Goal: Information Seeking & Learning: Learn about a topic

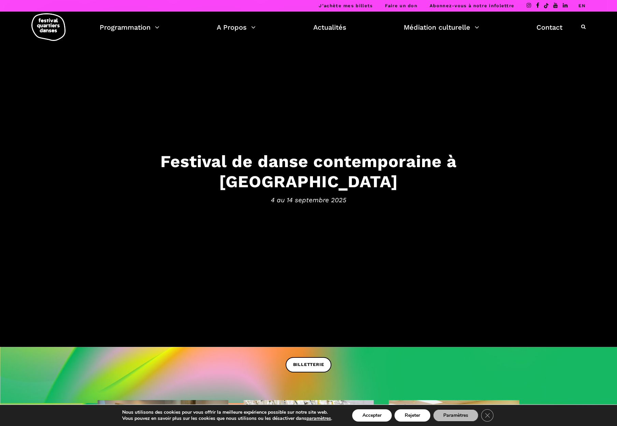
click at [583, 6] on link "EN" at bounding box center [581, 5] width 7 height 5
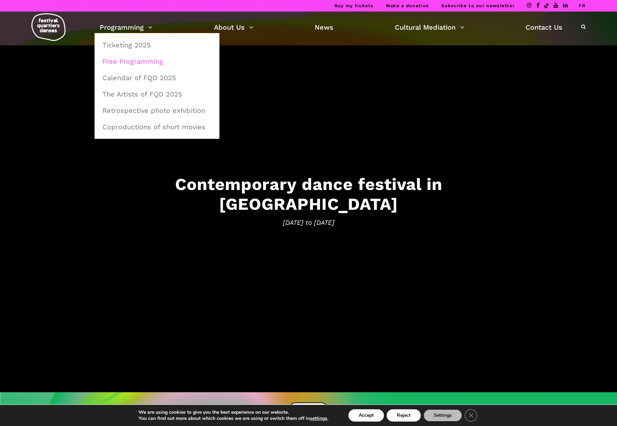
click at [131, 62] on link "Free Programming" at bounding box center [156, 62] width 117 height 16
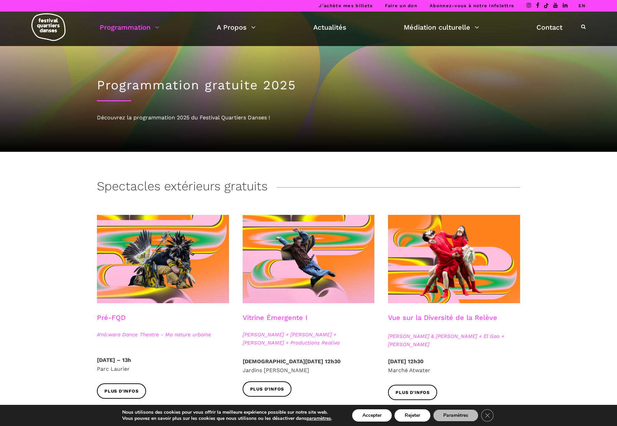
click at [583, 5] on link "EN" at bounding box center [581, 5] width 7 height 5
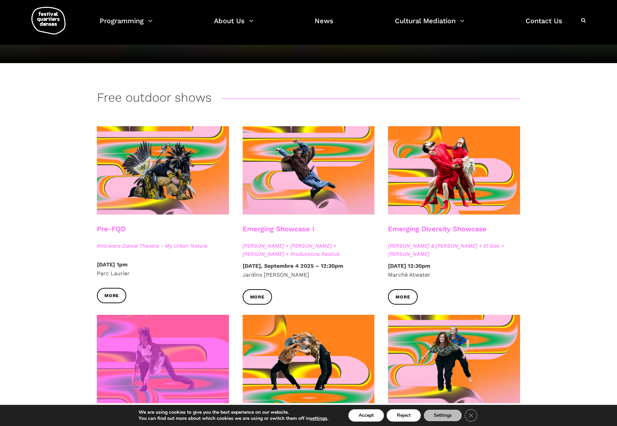
scroll to position [101, 0]
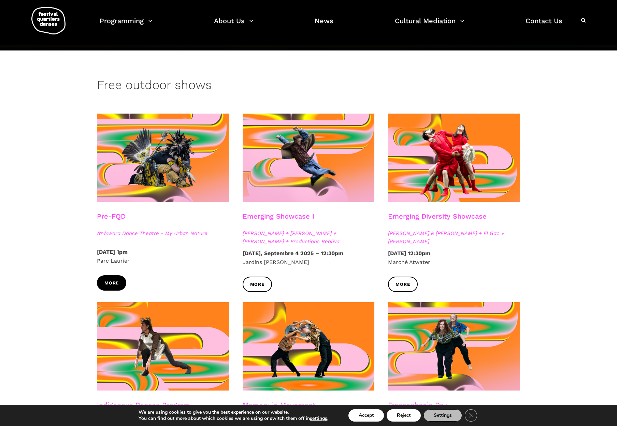
click at [109, 280] on span "More" at bounding box center [111, 283] width 14 height 7
click at [264, 285] on link "More" at bounding box center [257, 284] width 29 height 15
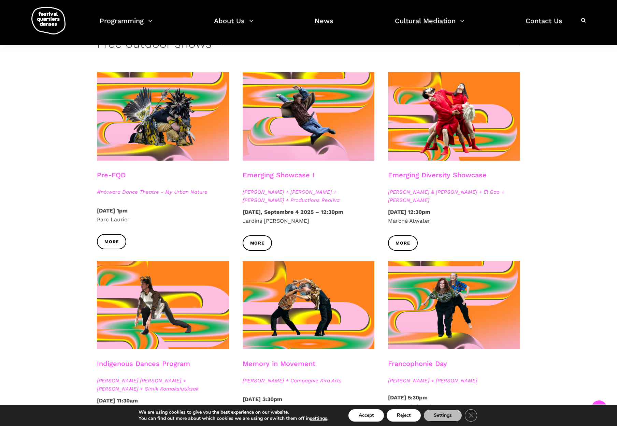
scroll to position [152, 0]
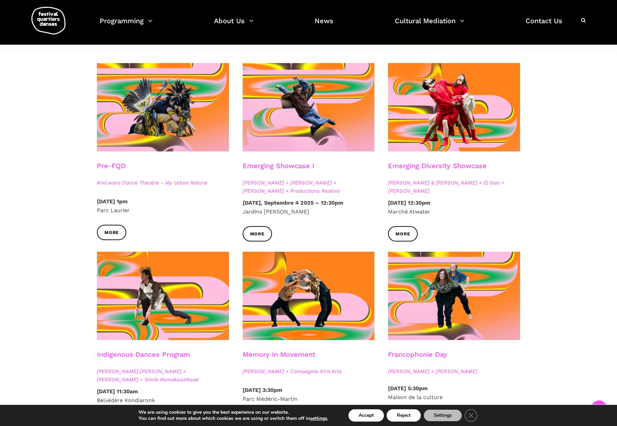
click at [453, 164] on link "Emerging Diversity Showcase" at bounding box center [437, 166] width 99 height 8
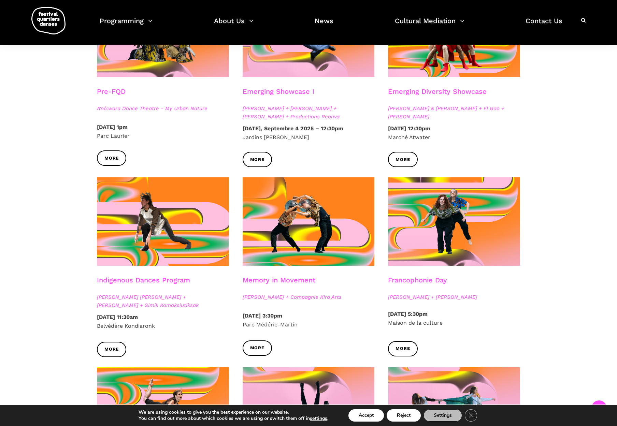
scroll to position [238, 0]
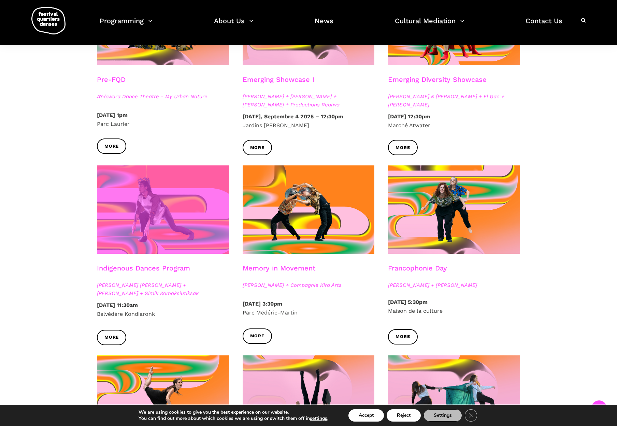
click at [130, 223] on span at bounding box center [163, 210] width 132 height 88
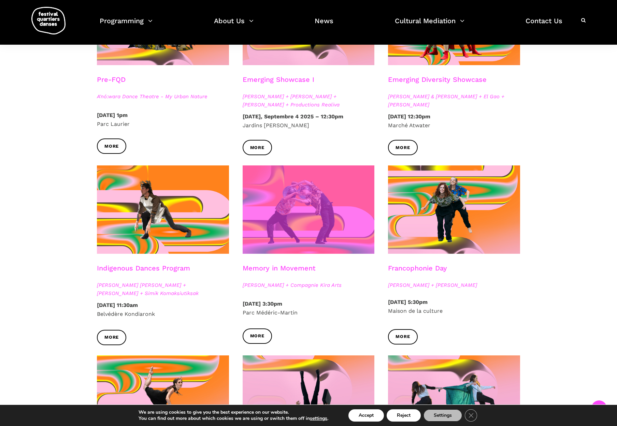
click at [291, 238] on span at bounding box center [309, 210] width 132 height 88
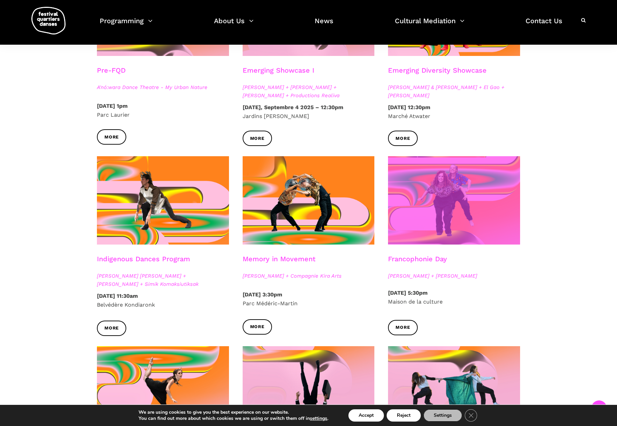
scroll to position [249, 0]
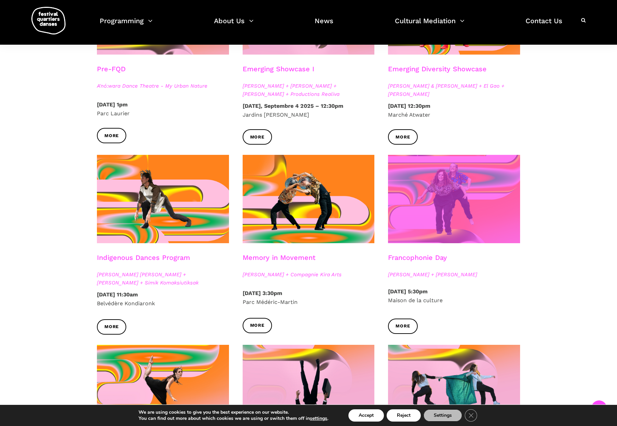
click at [450, 232] on span at bounding box center [454, 199] width 132 height 88
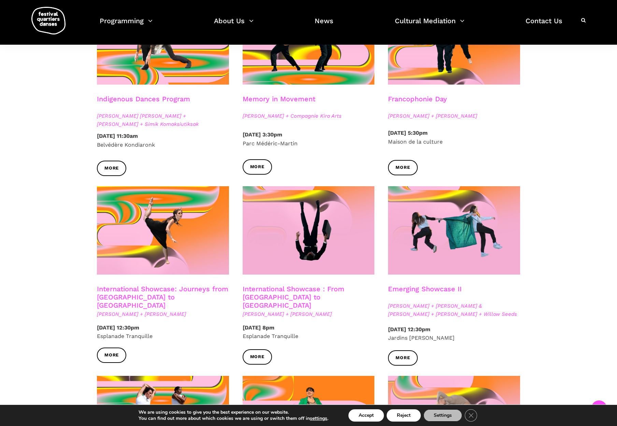
scroll to position [456, 0]
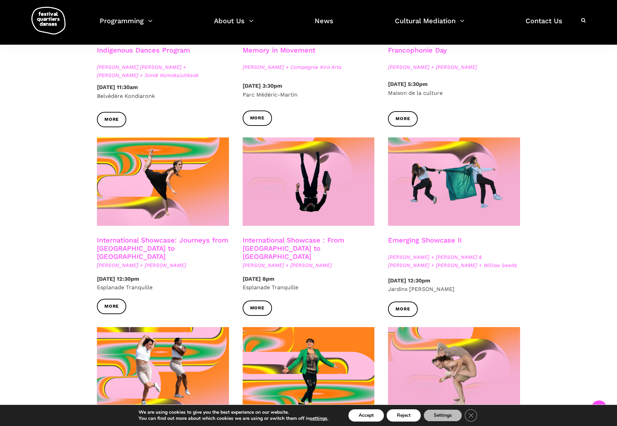
click at [185, 241] on h3 "International Showcase: Journeys from Vancouver to Sweden" at bounding box center [163, 248] width 132 height 25
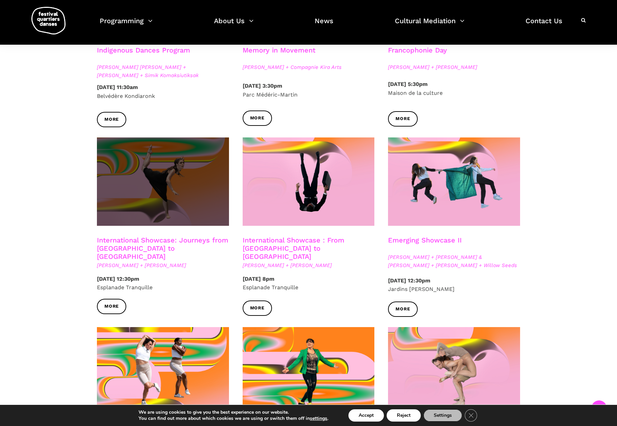
click at [207, 203] on span at bounding box center [163, 182] width 132 height 88
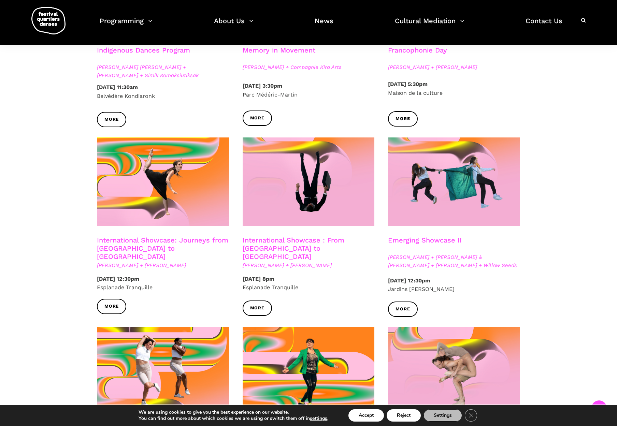
click at [304, 241] on link "International Showcase : From Montreal to Sweden" at bounding box center [294, 248] width 102 height 25
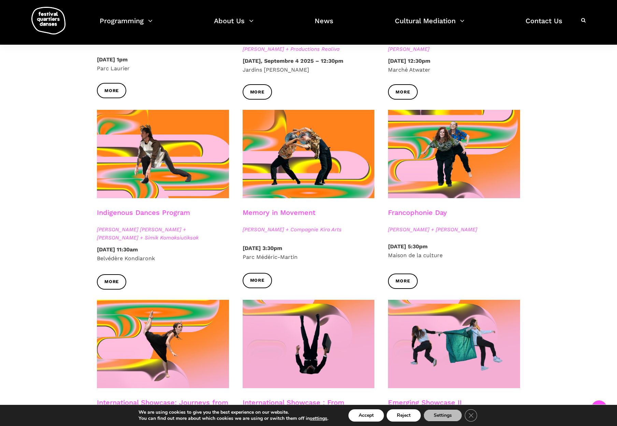
scroll to position [641, 0]
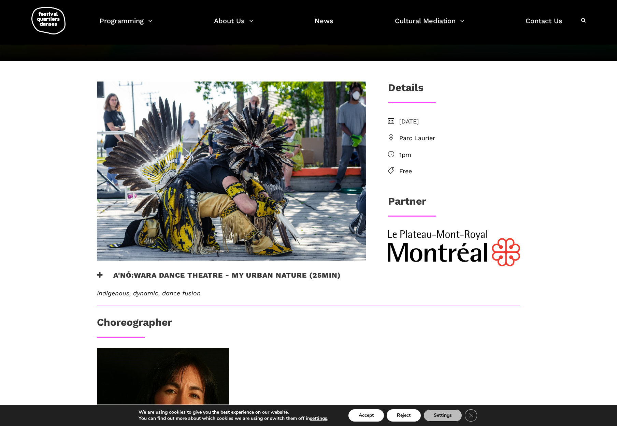
scroll to position [89, 0]
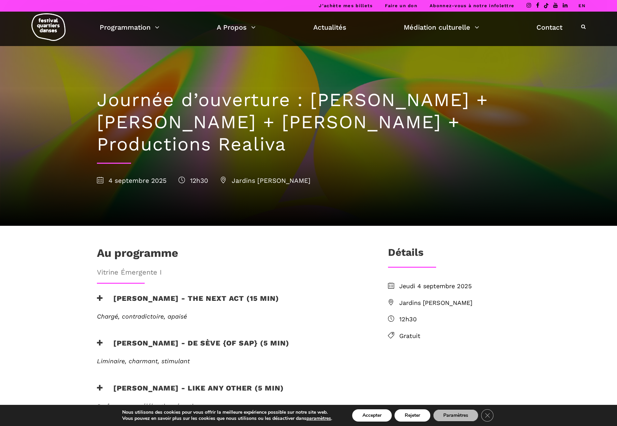
click at [580, 4] on link "EN" at bounding box center [581, 5] width 7 height 5
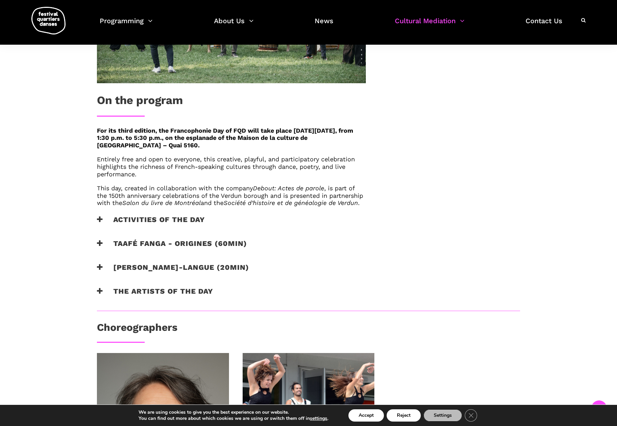
scroll to position [319, 0]
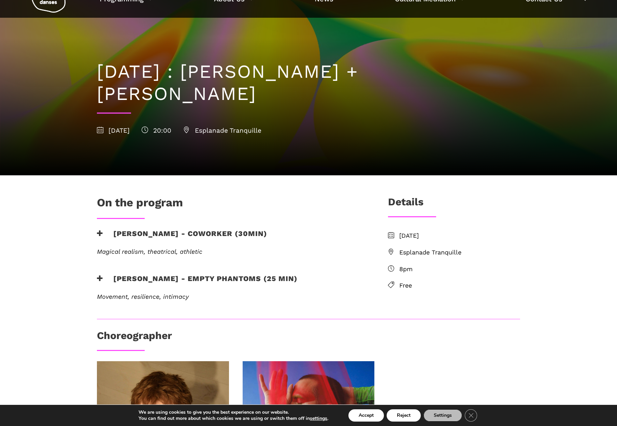
scroll to position [30, 0]
